Goal: Navigation & Orientation: Find specific page/section

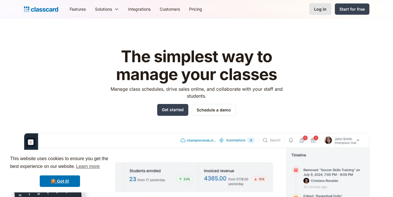
click at [318, 6] on div "Log in" at bounding box center [320, 9] width 12 height 6
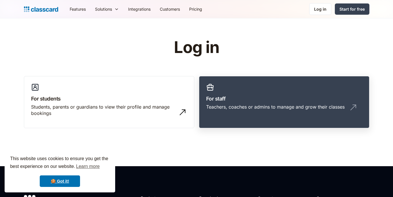
click at [223, 102] on h3 "For staff" at bounding box center [284, 99] width 156 height 8
